Goal: Task Accomplishment & Management: Manage account settings

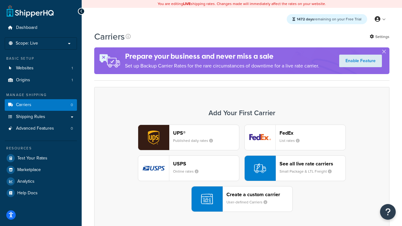
click at [242, 168] on div "UPS® Published daily rates FedEx List rates USPS Online rates See all live rate…" at bounding box center [242, 168] width 282 height 87
click at [313, 133] on header "FedEx" at bounding box center [313, 133] width 66 height 6
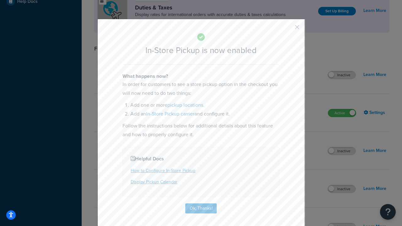
click at [288, 29] on button "button" at bounding box center [288, 30] width 2 height 2
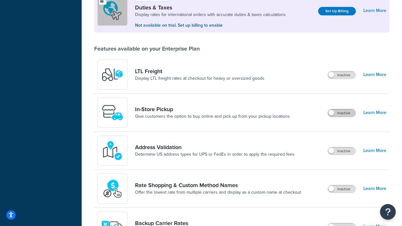
scroll to position [192, 0]
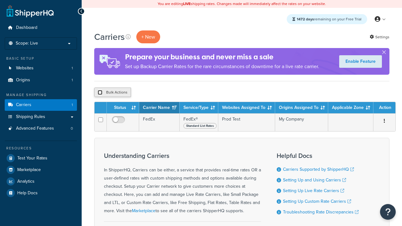
click at [100, 93] on input "checkbox" at bounding box center [100, 92] width 5 height 5
checkbox input "true"
click at [0, 0] on button "Delete" at bounding box center [0, 0] width 0 height 0
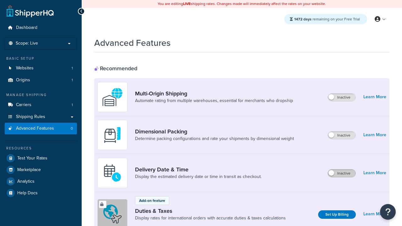
click at [342, 173] on label "Inactive" at bounding box center [342, 174] width 28 height 8
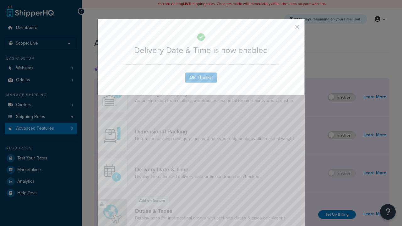
click at [288, 29] on button "button" at bounding box center [288, 30] width 2 height 2
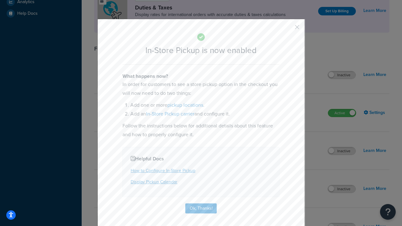
click at [288, 29] on button "button" at bounding box center [288, 30] width 2 height 2
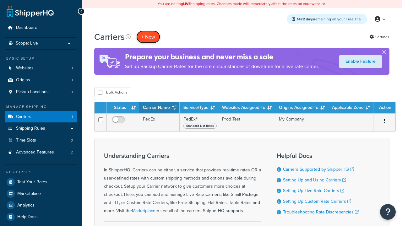
click at [148, 37] on button "+ New" at bounding box center [148, 36] width 24 height 13
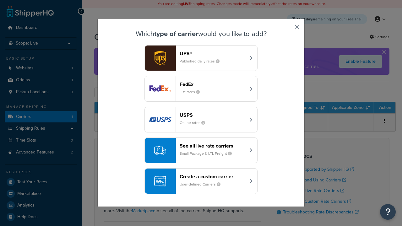
click at [201, 181] on div "Create a custom carrier User-defined Carriers" at bounding box center [213, 181] width 66 height 15
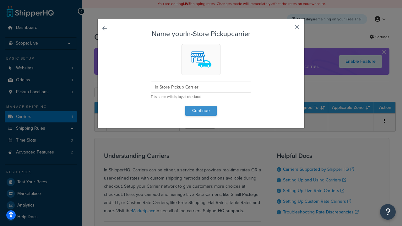
type input "In Store Pickup Carrier"
click at [201, 111] on button "Continue" at bounding box center [200, 111] width 31 height 10
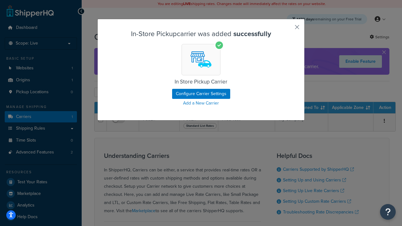
click at [288, 29] on button "button" at bounding box center [288, 30] width 2 height 2
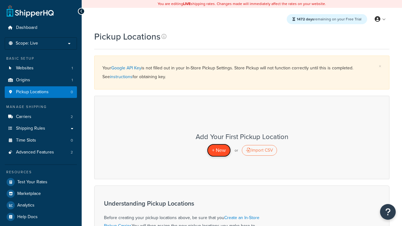
click at [219, 150] on span "+ New" at bounding box center [219, 150] width 14 height 7
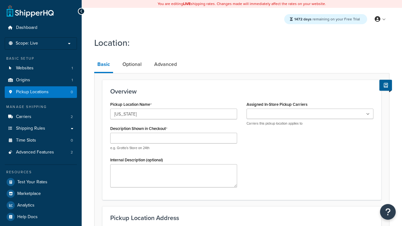
type input "[US_STATE]"
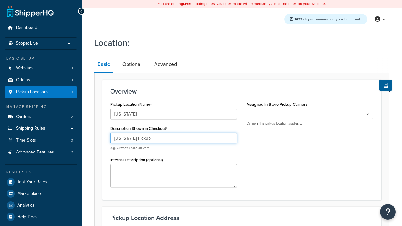
type input "[US_STATE] Pickup"
click at [310, 114] on ul at bounding box center [310, 114] width 127 height 10
type input "3385 Michelson Drive"
type input "Suite B"
type input "Irvine"
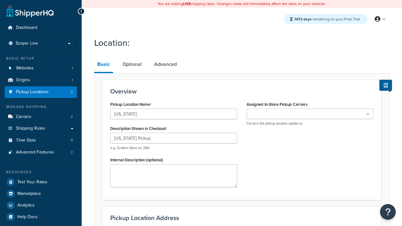
select select "5"
type input "Irvine"
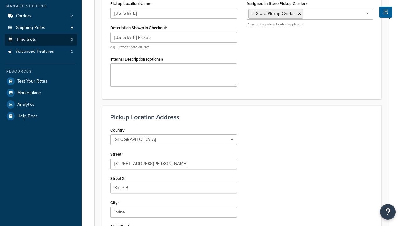
type input "92612"
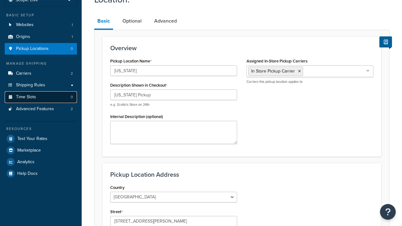
click at [41, 103] on link "Time Slots 0" at bounding box center [41, 97] width 72 height 12
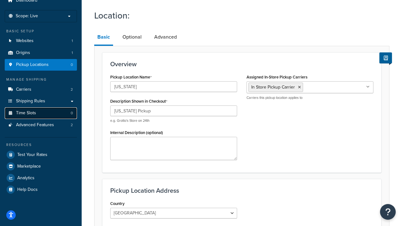
scroll to position [0, 0]
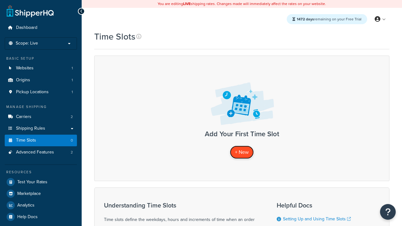
click at [242, 152] on span "+ New" at bounding box center [242, 152] width 14 height 7
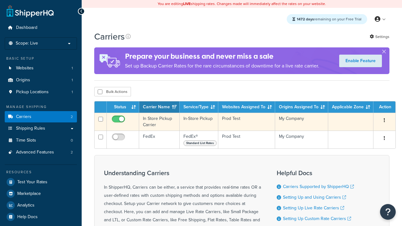
click at [385, 121] on icon "button" at bounding box center [384, 120] width 1 height 4
click at [0, 0] on link "Delete" at bounding box center [0, 0] width 0 height 0
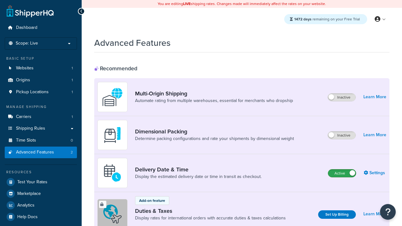
click at [342, 173] on label "Active" at bounding box center [342, 174] width 28 height 8
